Goal: Find specific page/section: Find specific page/section

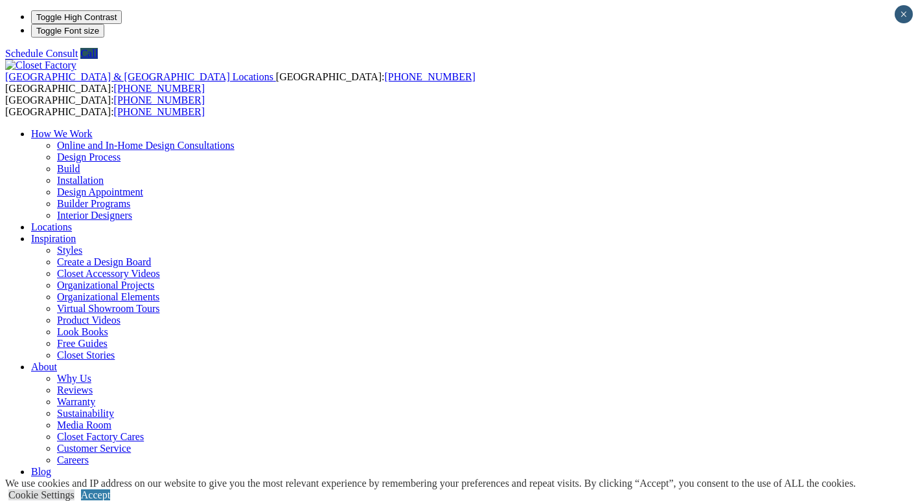
click at [80, 163] on link "Build" at bounding box center [68, 168] width 23 height 11
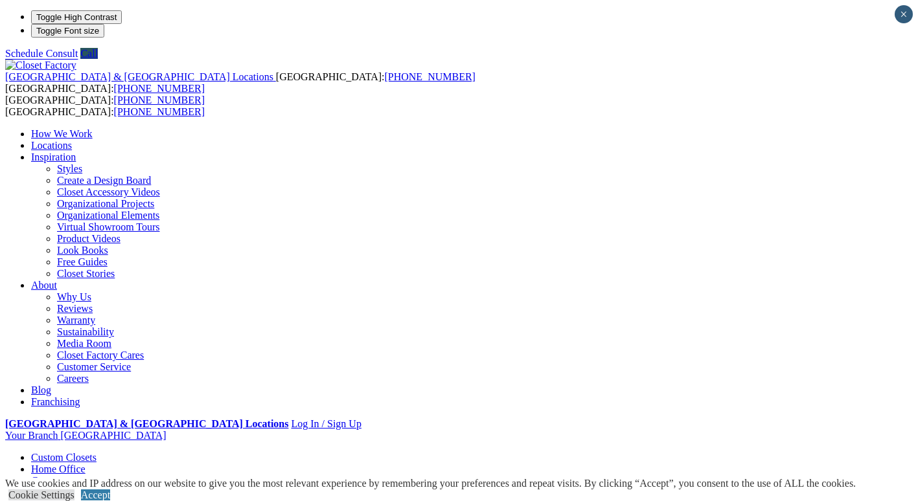
drag, startPoint x: 494, startPoint y: 210, endPoint x: 348, endPoint y: 198, distance: 146.3
drag, startPoint x: 348, startPoint y: 198, endPoint x: 362, endPoint y: 209, distance: 17.5
copy div "[STREET_ADDRESS]"
